Goal: Information Seeking & Learning: Understand process/instructions

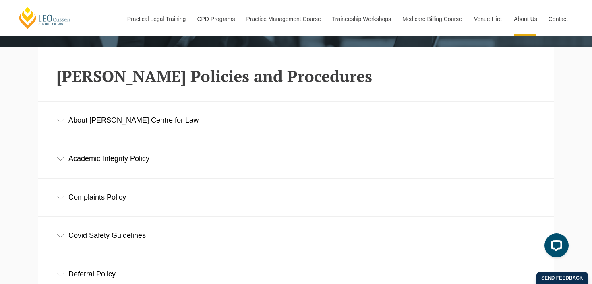
scroll to position [210, 0]
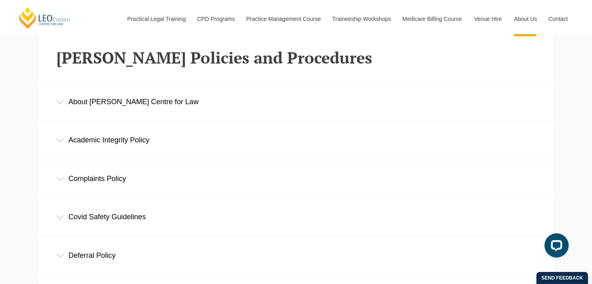
click at [397, 100] on div "About Leo Cussen Centre for Law" at bounding box center [295, 101] width 515 height 37
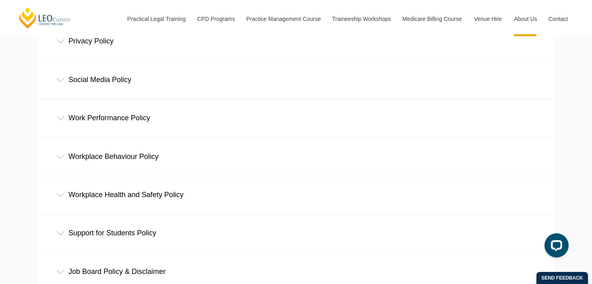
scroll to position [581, 0]
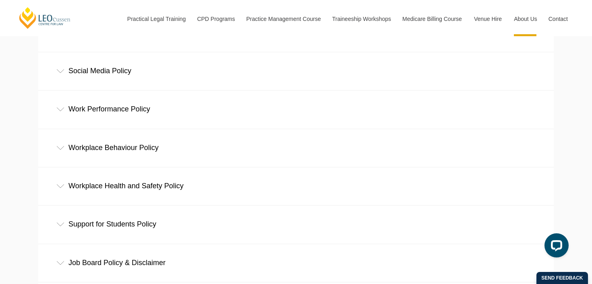
click at [308, 97] on div "Work Performance Policy" at bounding box center [295, 109] width 515 height 37
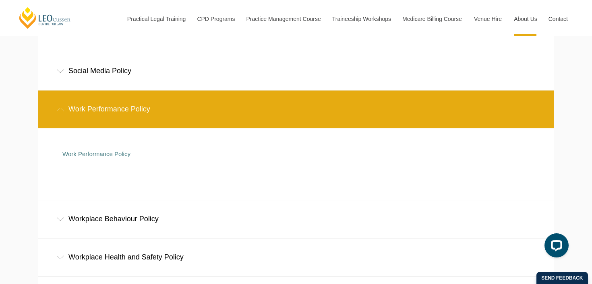
click at [139, 206] on div "Workplace Behaviour Policy" at bounding box center [295, 219] width 515 height 37
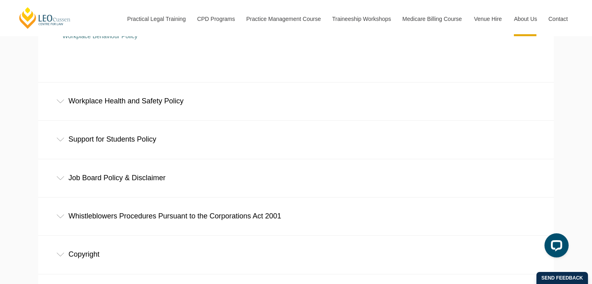
scroll to position [829, 0]
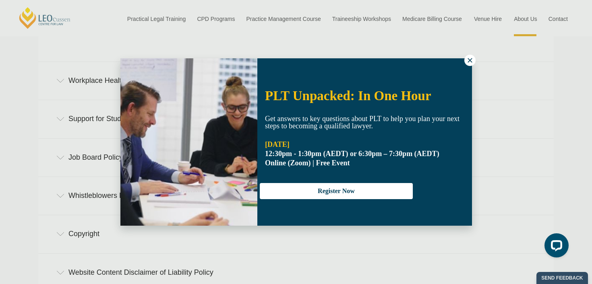
click at [7, 228] on div "PLT Unpacked: In One Hour Get answers to key questions about PLT to help you pl…" at bounding box center [296, 142] width 592 height 284
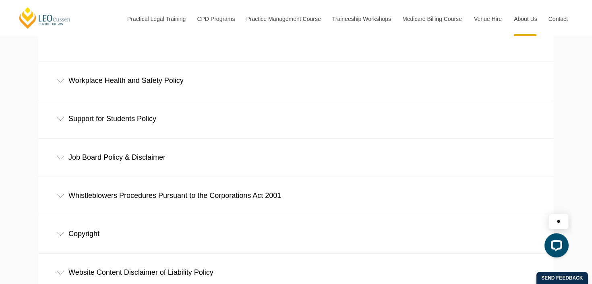
click at [123, 114] on div "Support for Students Policy" at bounding box center [295, 118] width 515 height 37
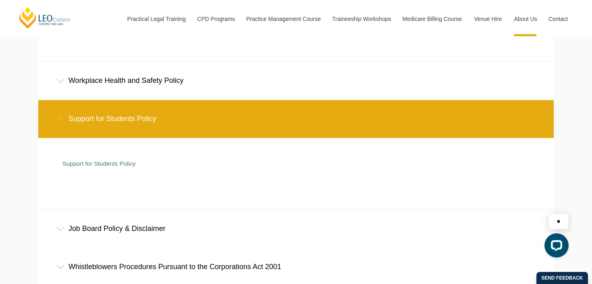
click at [112, 159] on div "Support for Students Policy" at bounding box center [289, 163] width 455 height 23
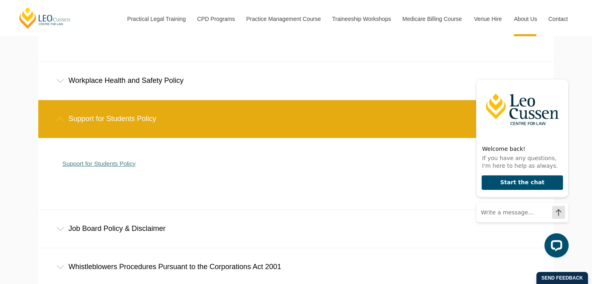
click at [117, 165] on link "Support for Students Policy" at bounding box center [98, 163] width 73 height 7
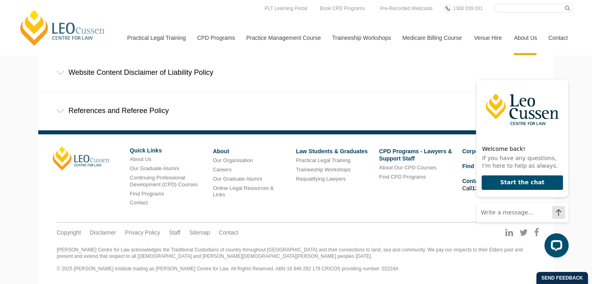
click at [132, 117] on div "References and Referee Policy" at bounding box center [295, 110] width 515 height 37
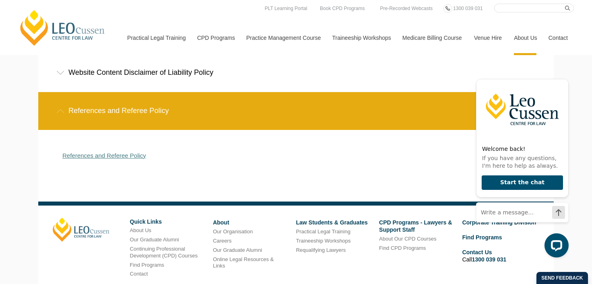
click at [112, 155] on link "References and Referee Policy" at bounding box center [104, 155] width 84 height 7
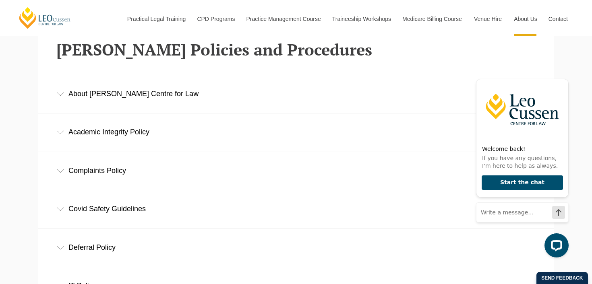
scroll to position [222, 0]
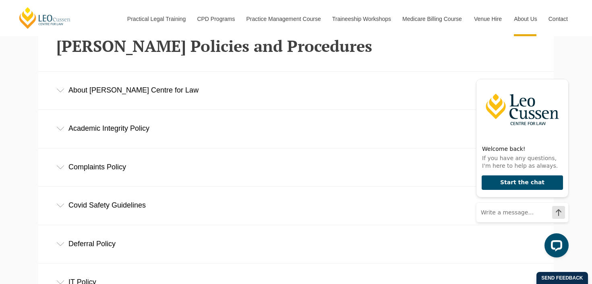
click at [112, 95] on div "About [PERSON_NAME] Centre for Law" at bounding box center [295, 90] width 515 height 37
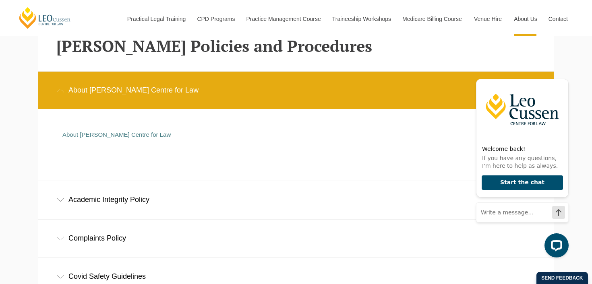
click at [131, 212] on div "Academic Integrity Policy" at bounding box center [295, 199] width 515 height 37
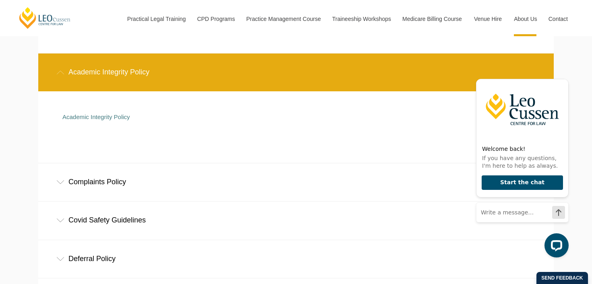
click at [128, 183] on div "Complaints Policy" at bounding box center [295, 181] width 515 height 37
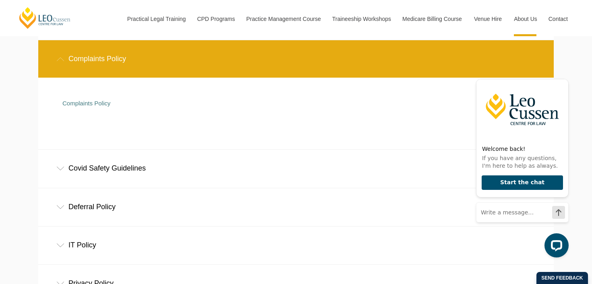
click at [122, 209] on div "Deferral Policy" at bounding box center [295, 206] width 515 height 37
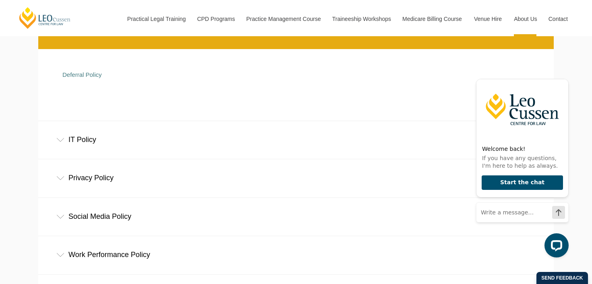
click at [114, 150] on div "IT Policy" at bounding box center [295, 139] width 515 height 37
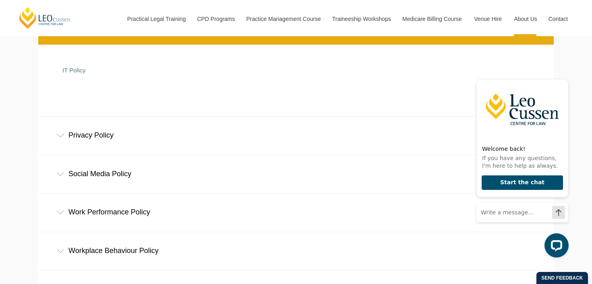
click at [114, 148] on div "Privacy Policy" at bounding box center [295, 135] width 515 height 37
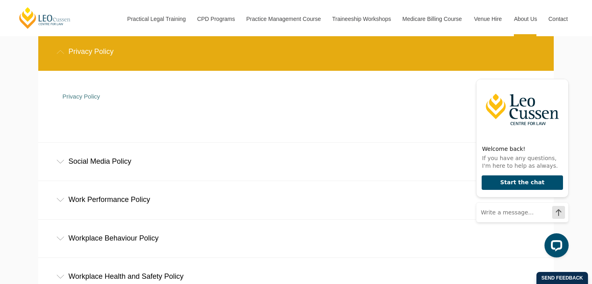
click at [114, 148] on div "Social Media Policy" at bounding box center [295, 161] width 515 height 37
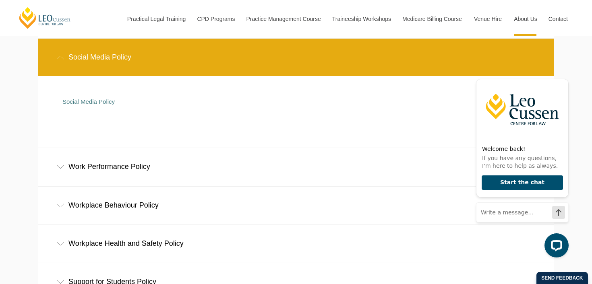
scroll to position [990, 0]
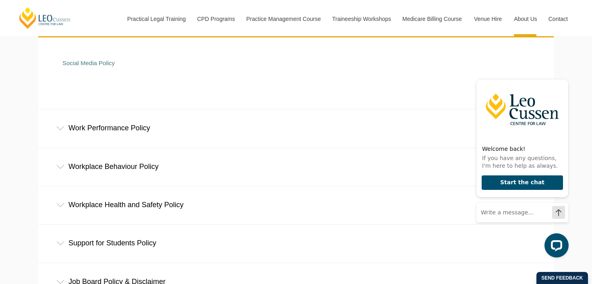
click at [114, 148] on div "Workplace Behaviour Policy" at bounding box center [295, 166] width 515 height 37
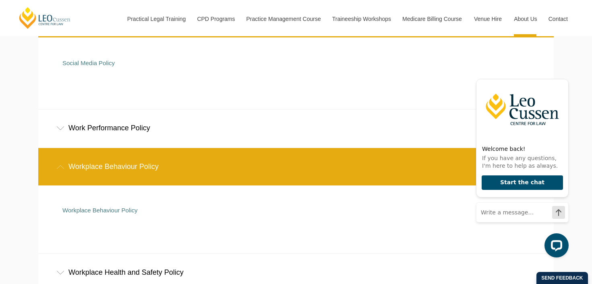
click at [118, 137] on div "Work Performance Policy" at bounding box center [295, 128] width 515 height 37
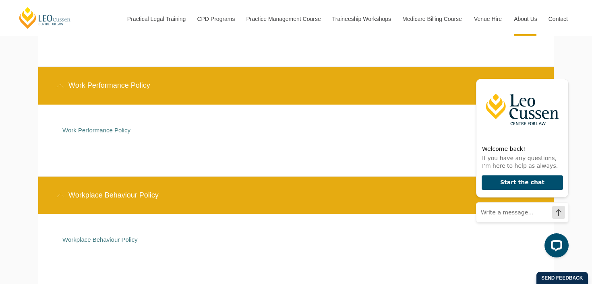
scroll to position [1092, 0]
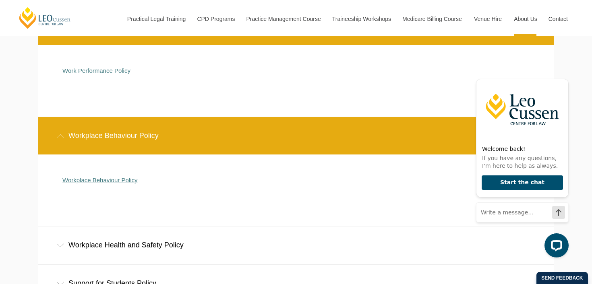
click at [110, 181] on link "Workplace Behaviour Policy" at bounding box center [99, 180] width 75 height 7
